Goal: Transaction & Acquisition: Purchase product/service

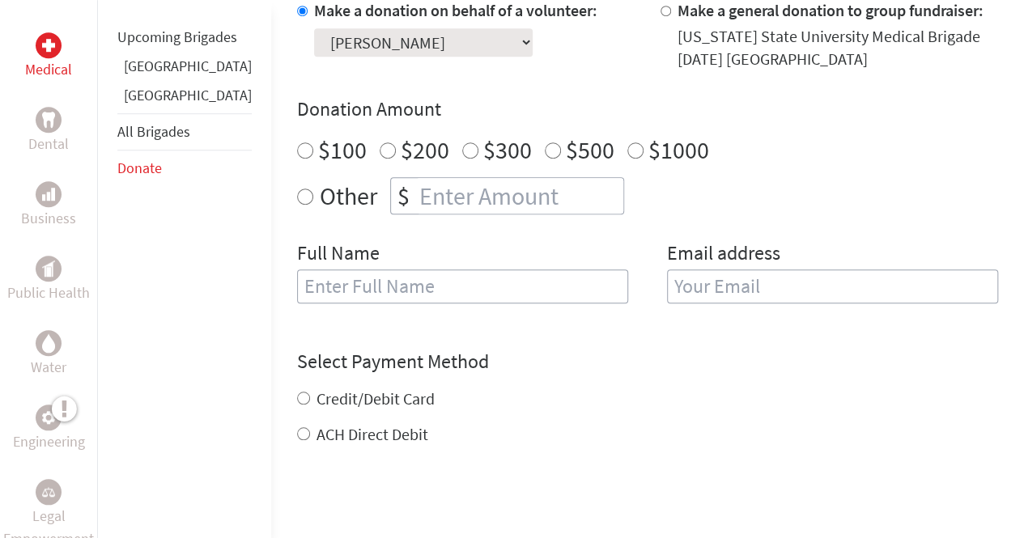
scroll to position [570, 0]
